Goal: Transaction & Acquisition: Purchase product/service

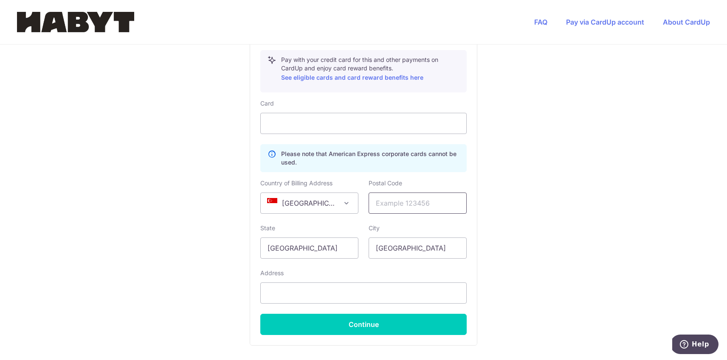
scroll to position [453, 0]
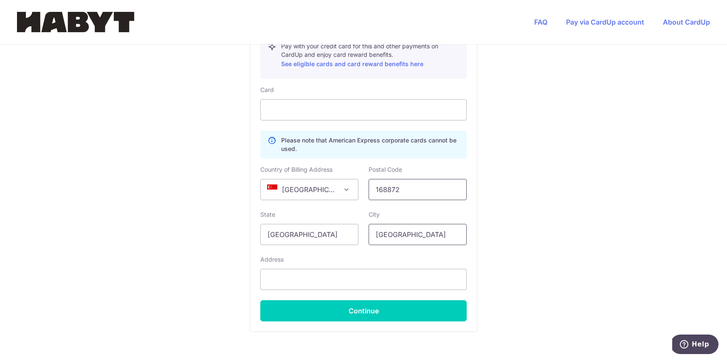
type input "168872"
type input "[STREET_ADDRESS]"
click at [618, 231] on div "You are paying Habyt Central Pte Ltd Habyt Central Pte Ltd uses CardUp to accep…" at bounding box center [363, 3] width 727 height 823
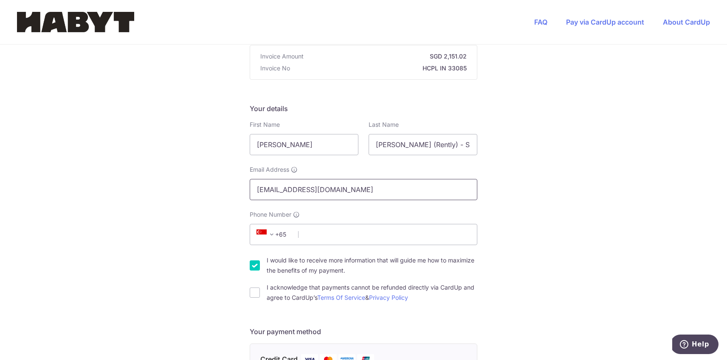
scroll to position [83, 0]
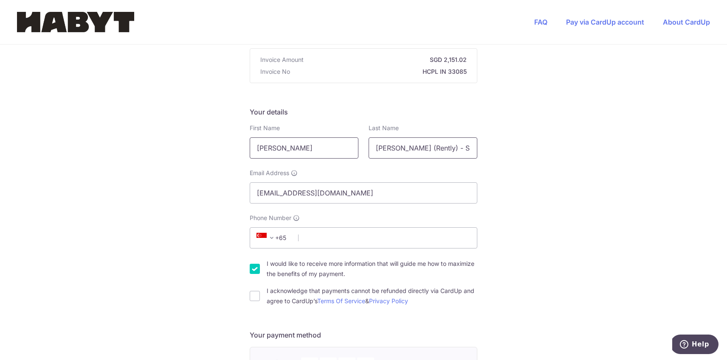
drag, startPoint x: 404, startPoint y: 148, endPoint x: 350, endPoint y: 148, distance: 53.9
type input "Bartzsch (Rently) - SG_SIN_ASR-13_35-42_01"
paste input "Leander"
type input "[PERSON_NAME]"
drag, startPoint x: 407, startPoint y: 146, endPoint x: 679, endPoint y: 147, distance: 272.1
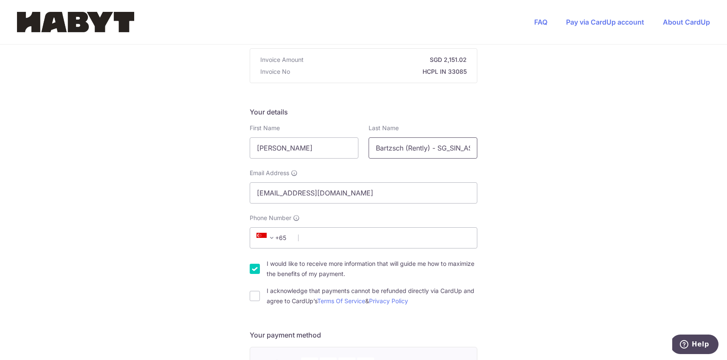
type input "Bartzsch"
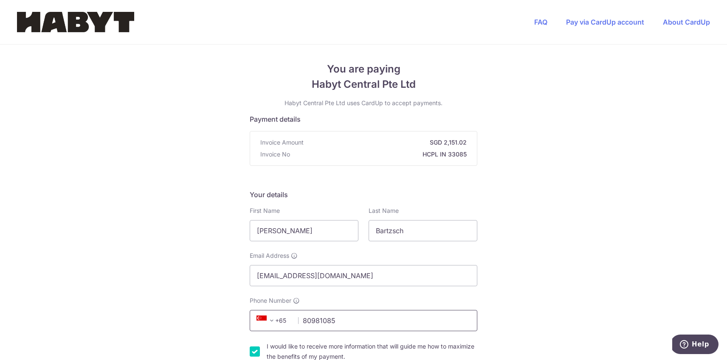
scroll to position [0, 0]
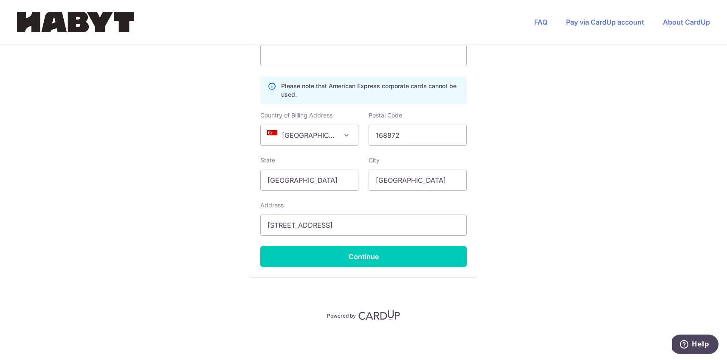
type input "80981085"
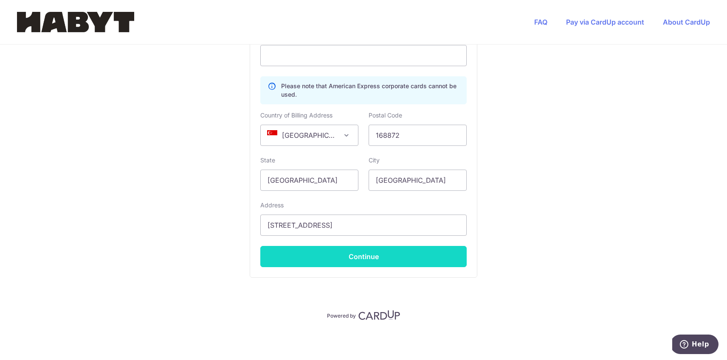
scroll to position [507, 0]
click at [319, 257] on button "Continue" at bounding box center [363, 256] width 206 height 21
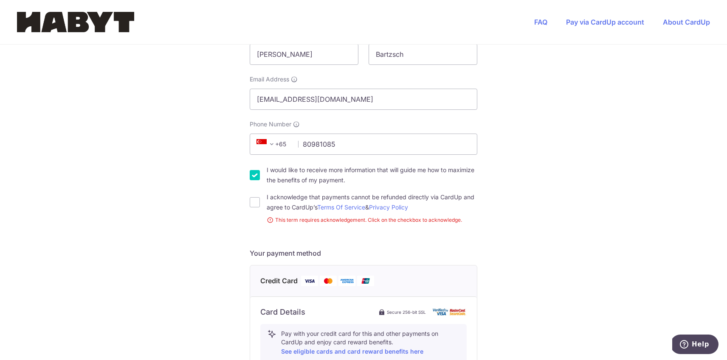
click at [260, 208] on div "I acknowledge that payments cannot be refunded directly via CardUp and agree to…" at bounding box center [364, 202] width 228 height 20
click at [256, 207] on input "I acknowledge that payments cannot be refunded directly via CardUp and agree to…" at bounding box center [255, 202] width 10 height 10
checkbox input "true"
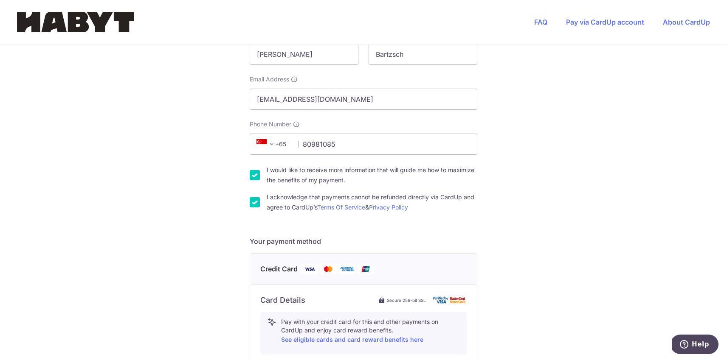
click at [259, 178] on input "I would like to receive more information that will guide me how to maximize the…" at bounding box center [255, 175] width 10 height 10
checkbox input "false"
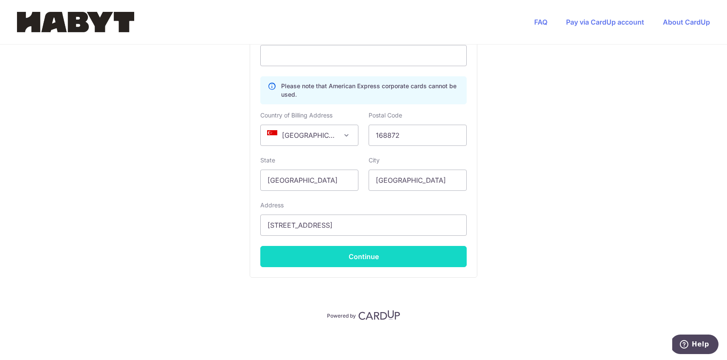
click at [374, 261] on button "Continue" at bounding box center [363, 256] width 206 height 21
type input "**** 0645"
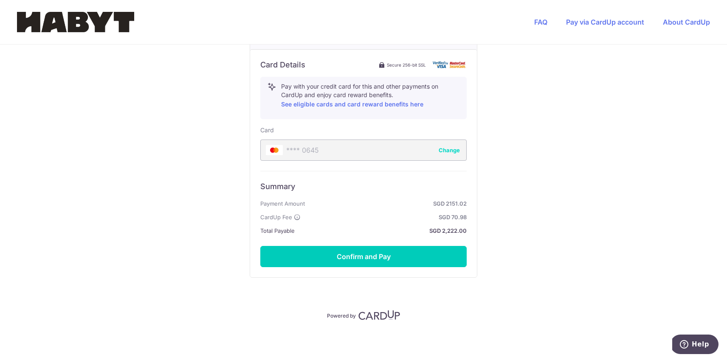
scroll to position [412, 0]
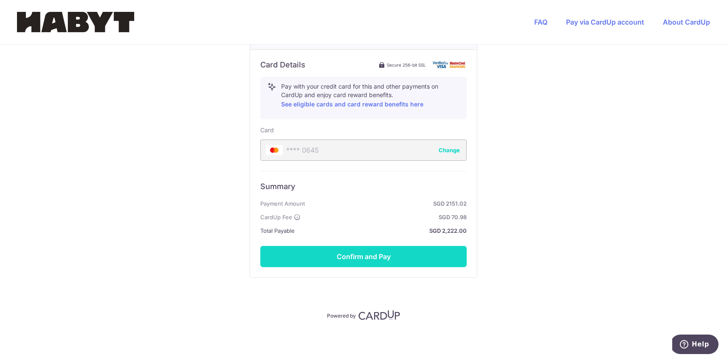
click at [374, 261] on button "Confirm and Pay" at bounding box center [363, 256] width 206 height 21
